Goal: Find contact information: Find contact information

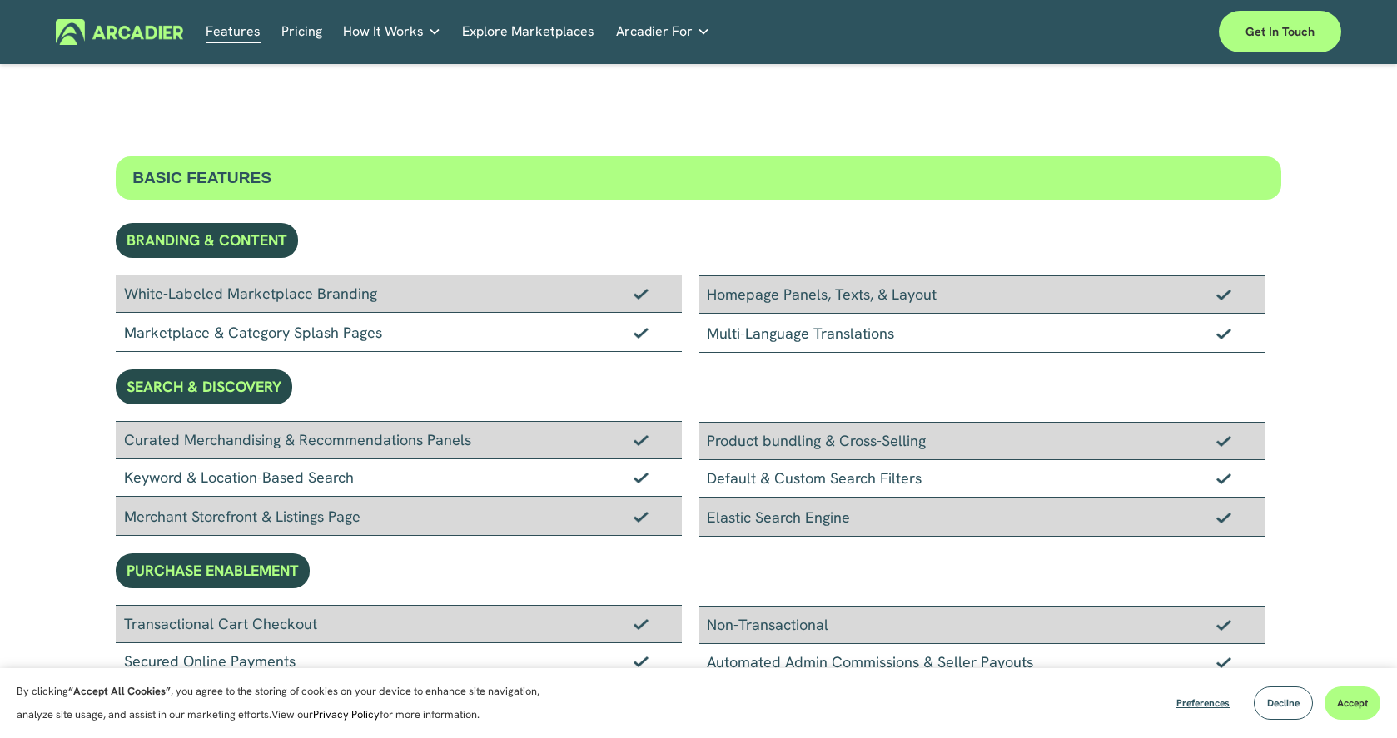
click at [659, 33] on span "Arcadier For" at bounding box center [654, 31] width 77 height 23
click at [687, 34] on link "Arcadier For" at bounding box center [663, 32] width 94 height 26
click at [519, 34] on link "Explore Marketplaces" at bounding box center [528, 32] width 132 height 26
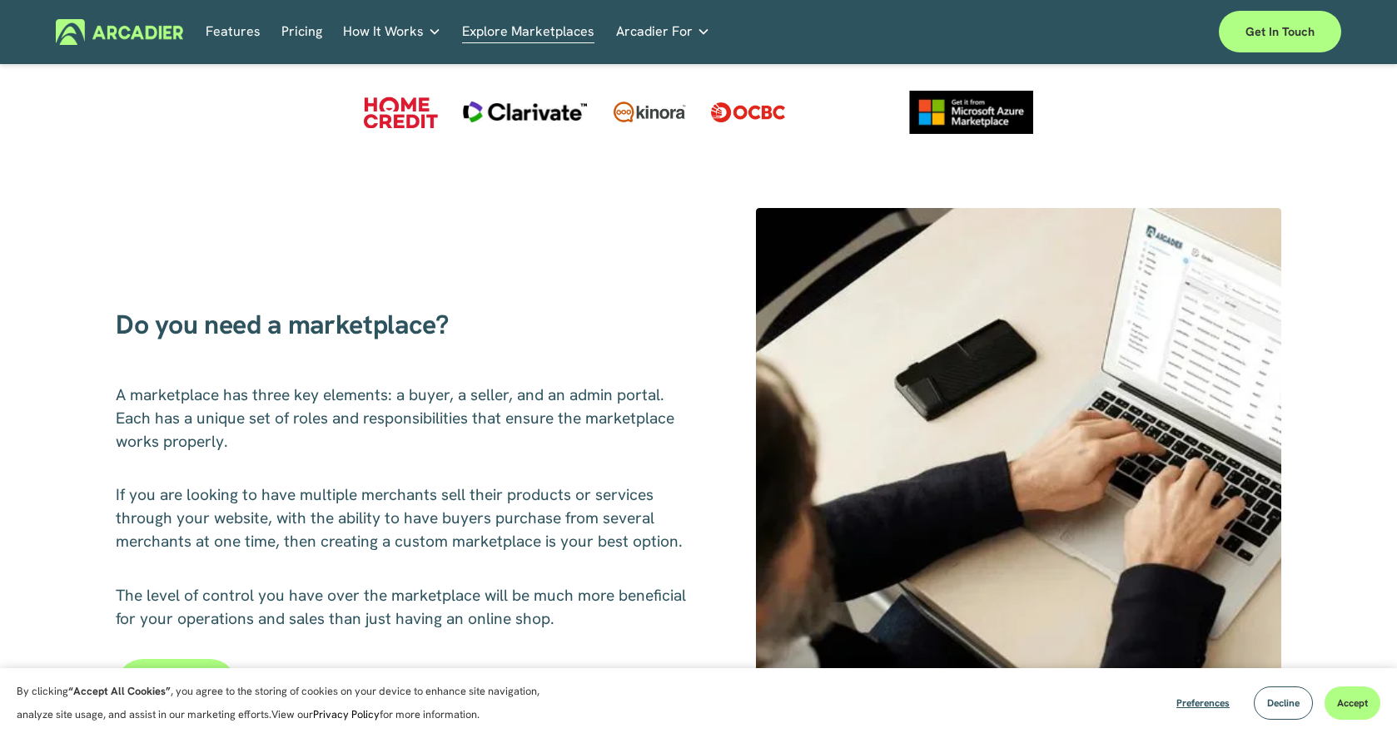
scroll to position [544, 0]
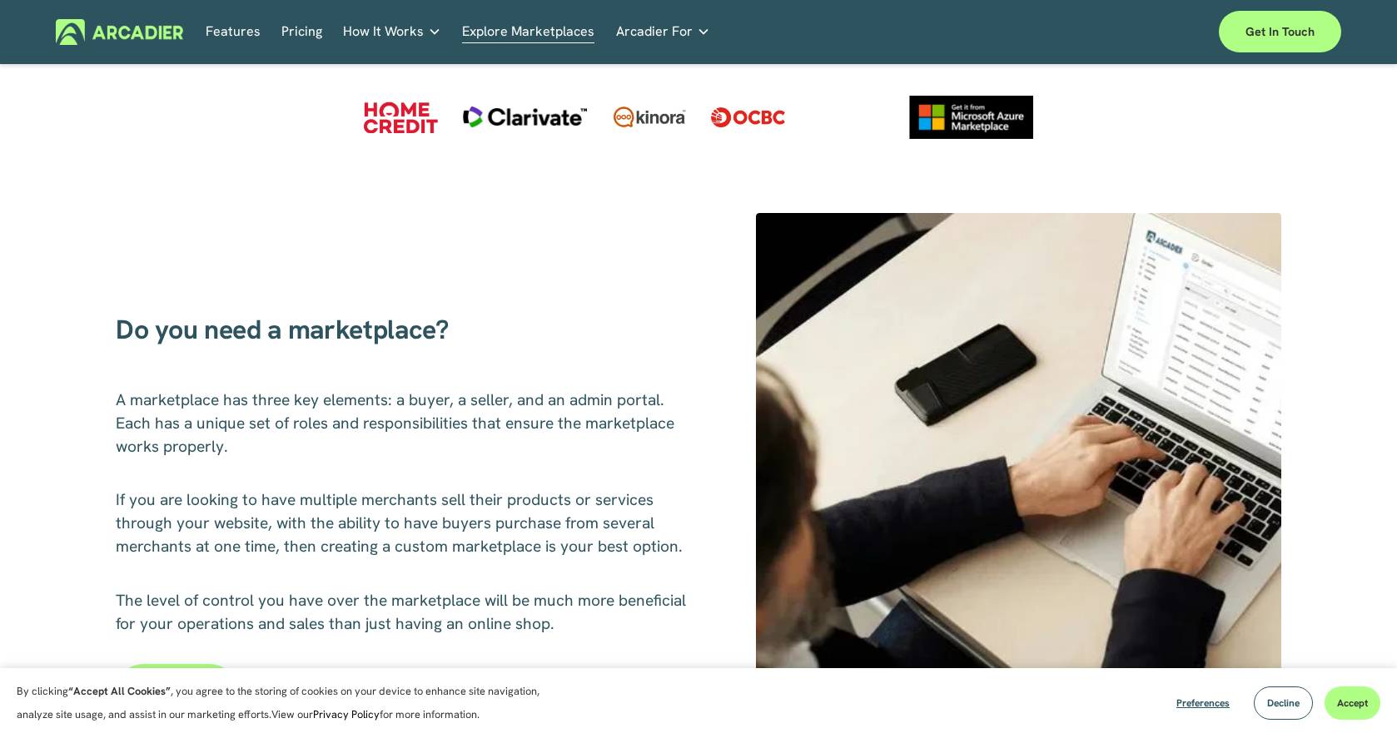
click at [671, 122] on div at bounding box center [649, 116] width 74 height 29
click at [381, 118] on div at bounding box center [401, 118] width 74 height 32
click at [383, 123] on div at bounding box center [401, 118] width 74 height 32
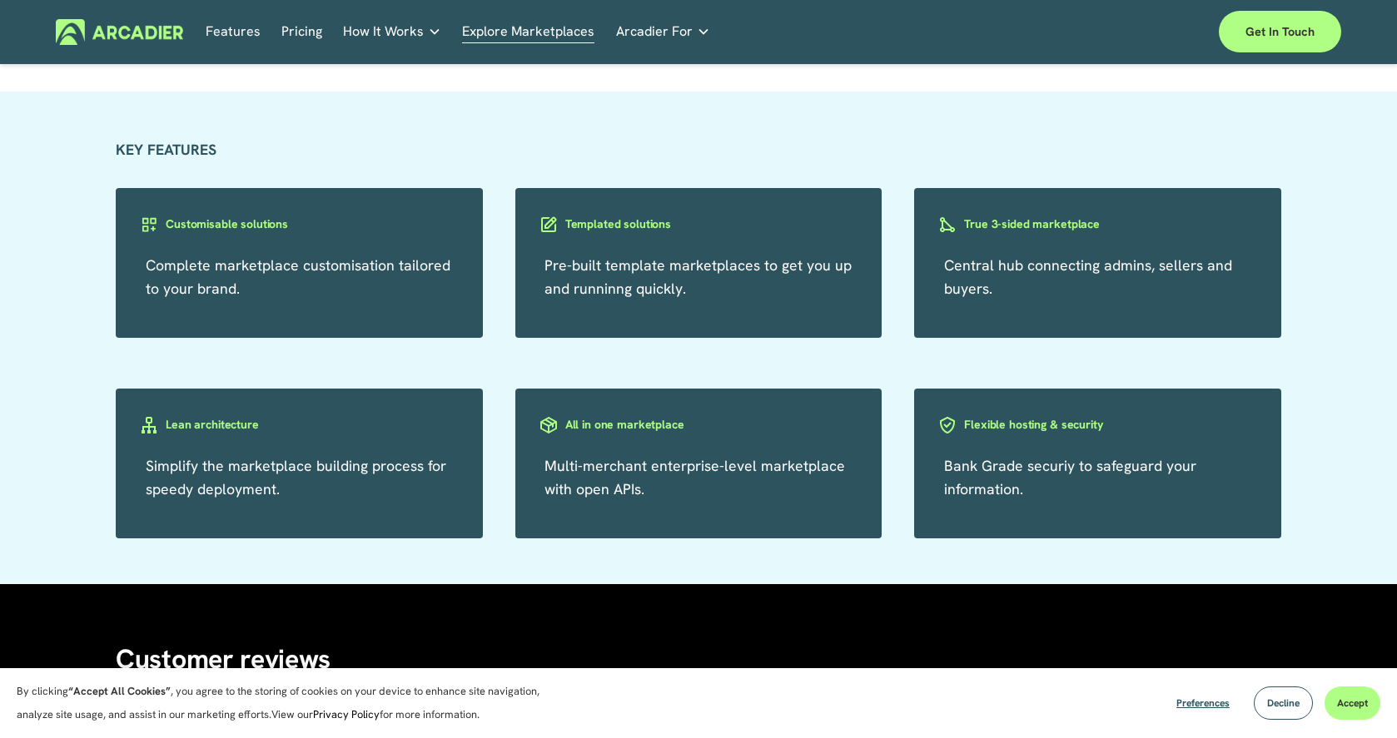
scroll to position [2025, 0]
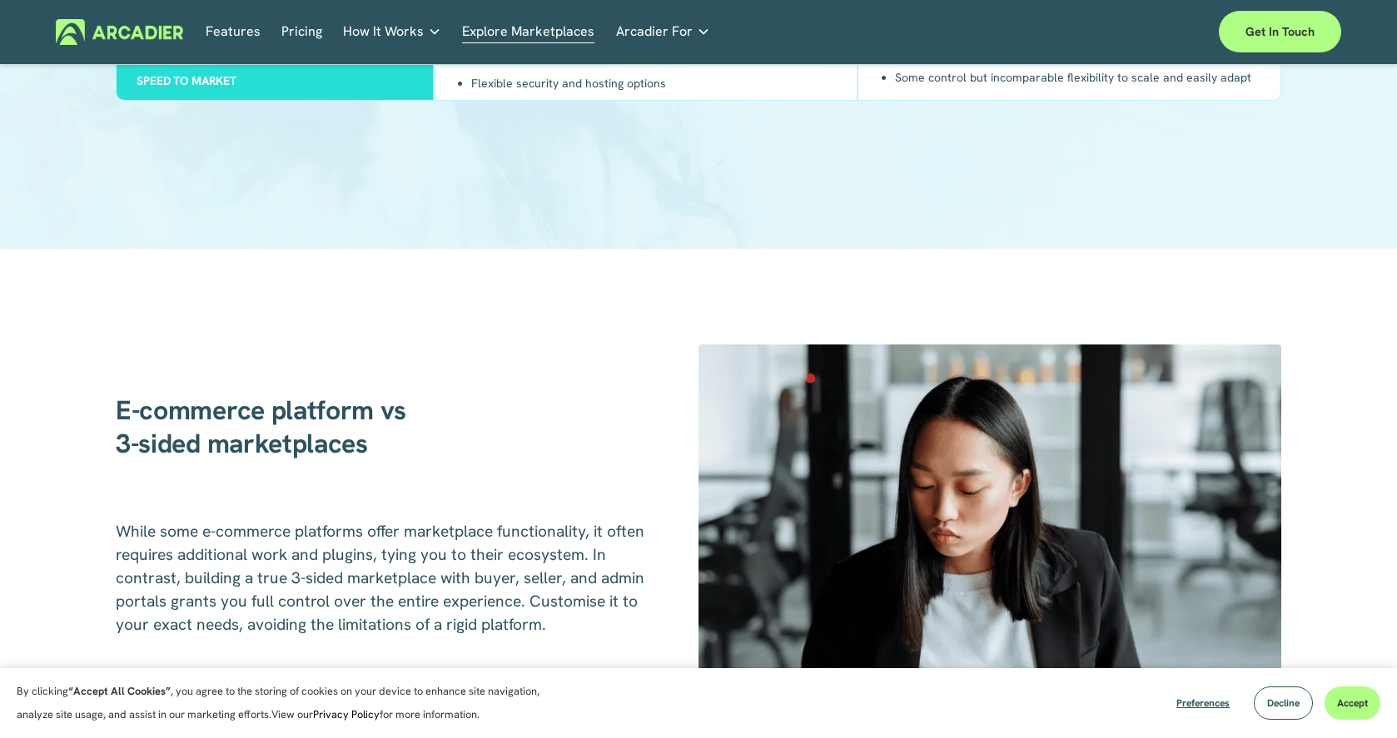
click at [376, 38] on span "How It Works" at bounding box center [383, 31] width 81 height 23
click at [0, 0] on h5 "Contact Us" at bounding box center [0, 0] width 0 height 0
